Goal: Task Accomplishment & Management: Manage account settings

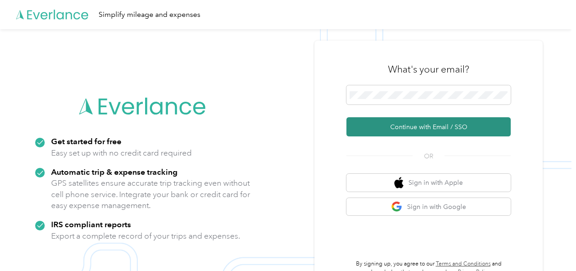
click at [448, 131] on button "Continue with Email / SSO" at bounding box center [428, 126] width 164 height 19
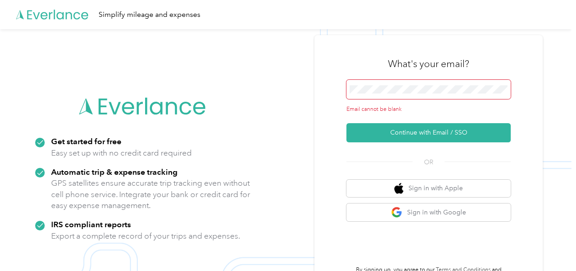
click at [566, 110] on img at bounding box center [286, 164] width 572 height 271
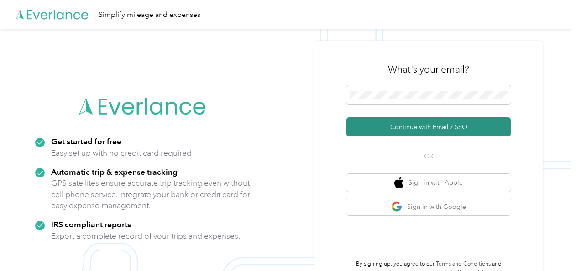
click at [419, 128] on button "Continue with Email / SSO" at bounding box center [428, 126] width 164 height 19
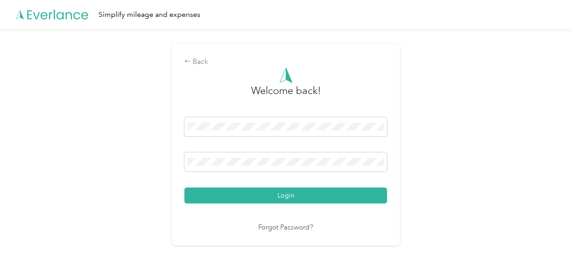
click at [315, 191] on button "Login" at bounding box center [285, 196] width 203 height 16
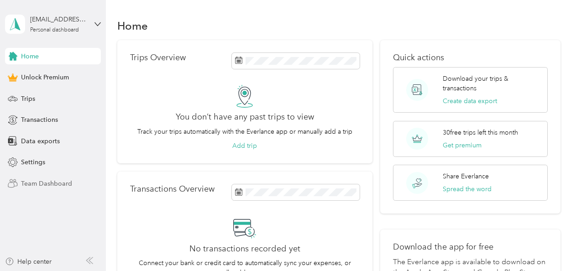
click at [38, 184] on span "Team Dashboard" at bounding box center [46, 184] width 51 height 10
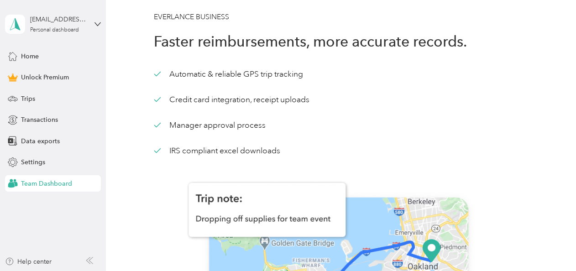
click at [30, 57] on span "Home" at bounding box center [30, 57] width 18 height 10
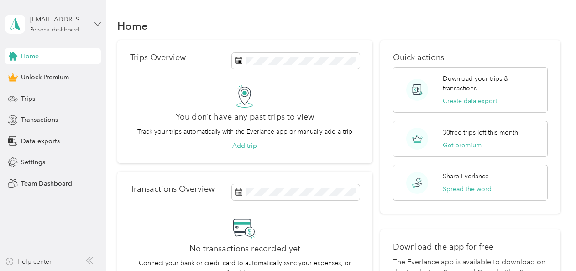
click at [94, 23] on icon at bounding box center [97, 24] width 6 height 6
click at [35, 77] on div "Log out" at bounding box center [126, 75] width 231 height 16
